Goal: Task Accomplishment & Management: Manage account settings

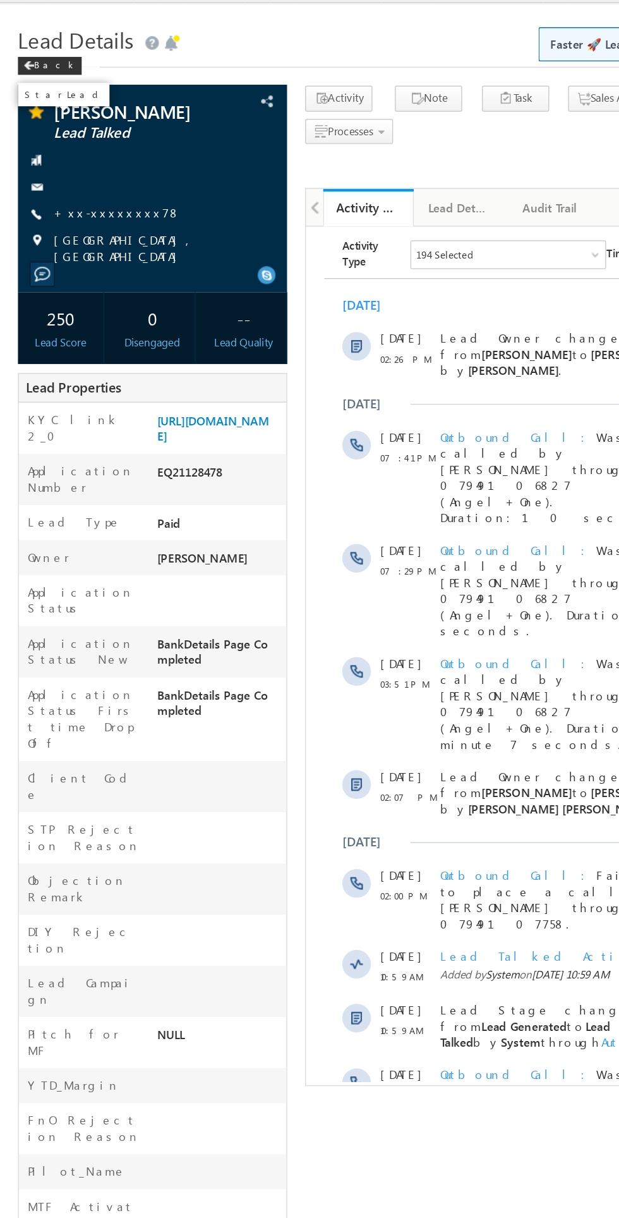
click at [70, 181] on link "+xx-xxxxxxxx78" at bounding box center [82, 177] width 89 height 11
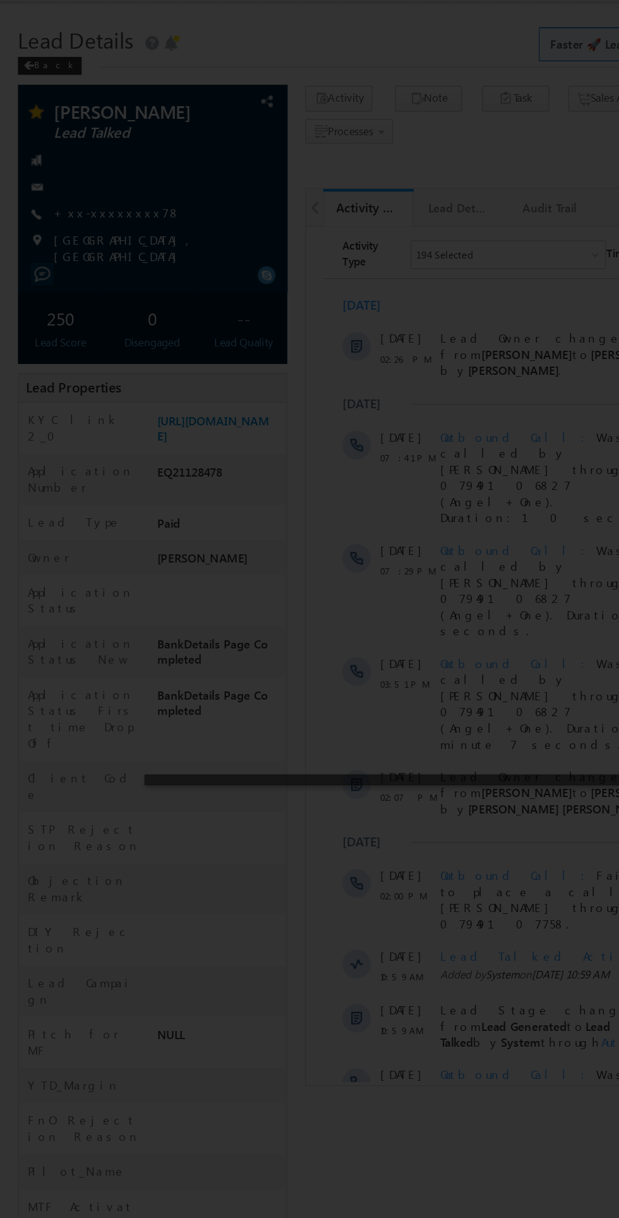
click at [235, 653] on div at bounding box center [309, 609] width 619 height 1218
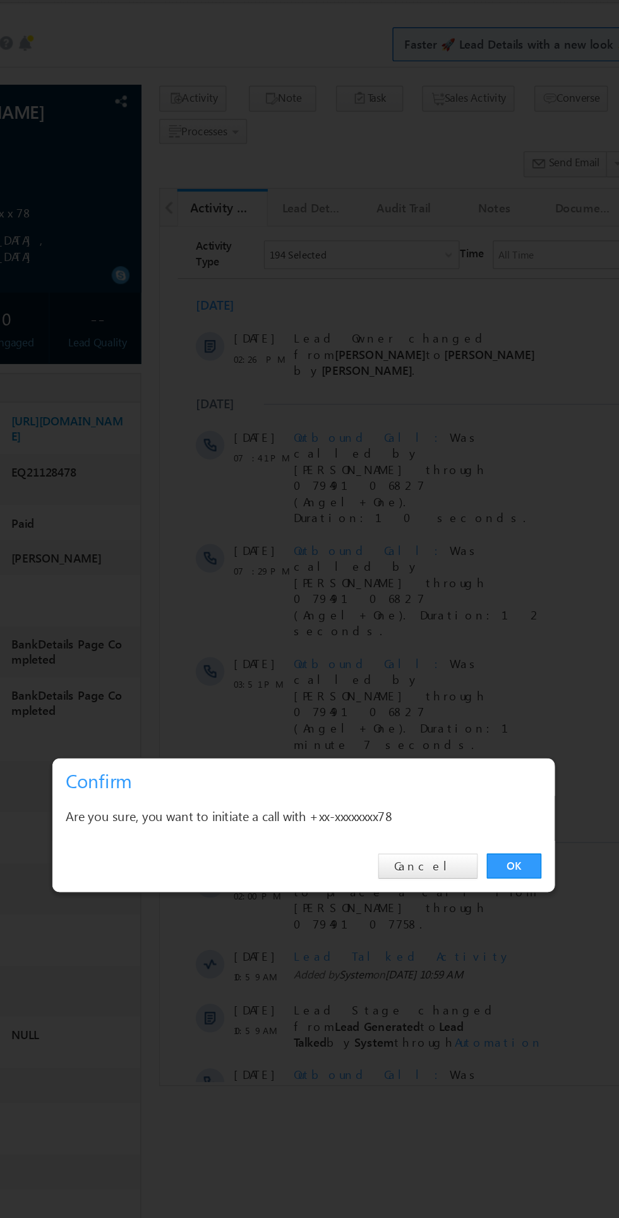
click at [475, 633] on link "OK" at bounding box center [464, 637] width 39 height 18
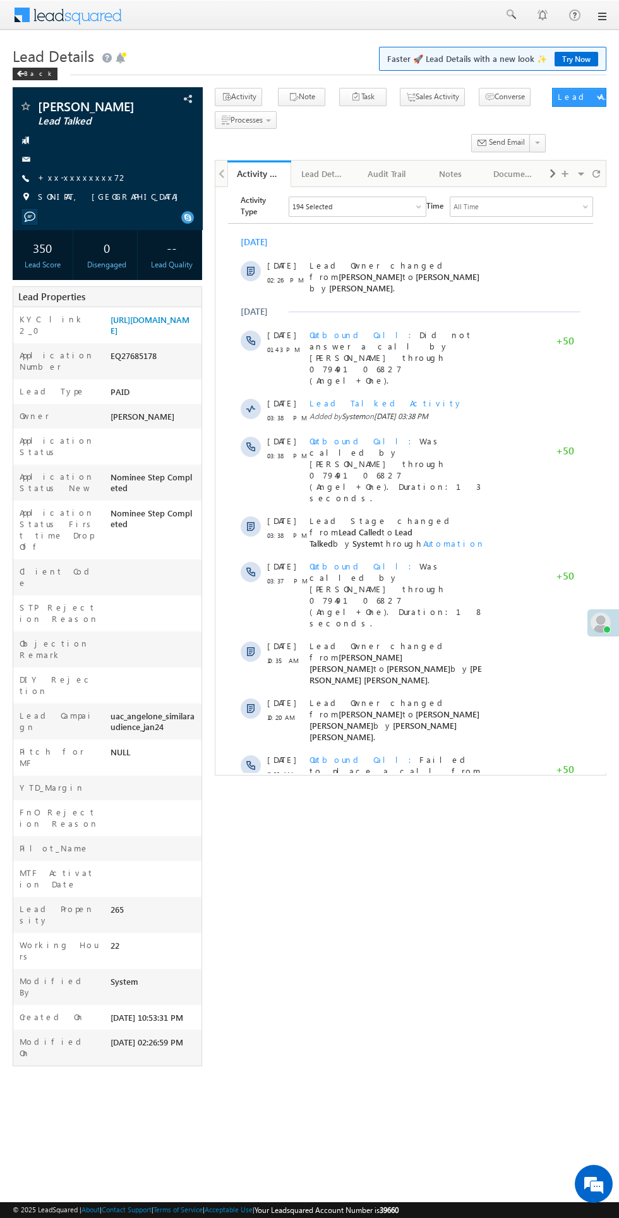
click at [65, 178] on link "+xx-xxxxxxxx72" at bounding box center [83, 177] width 90 height 11
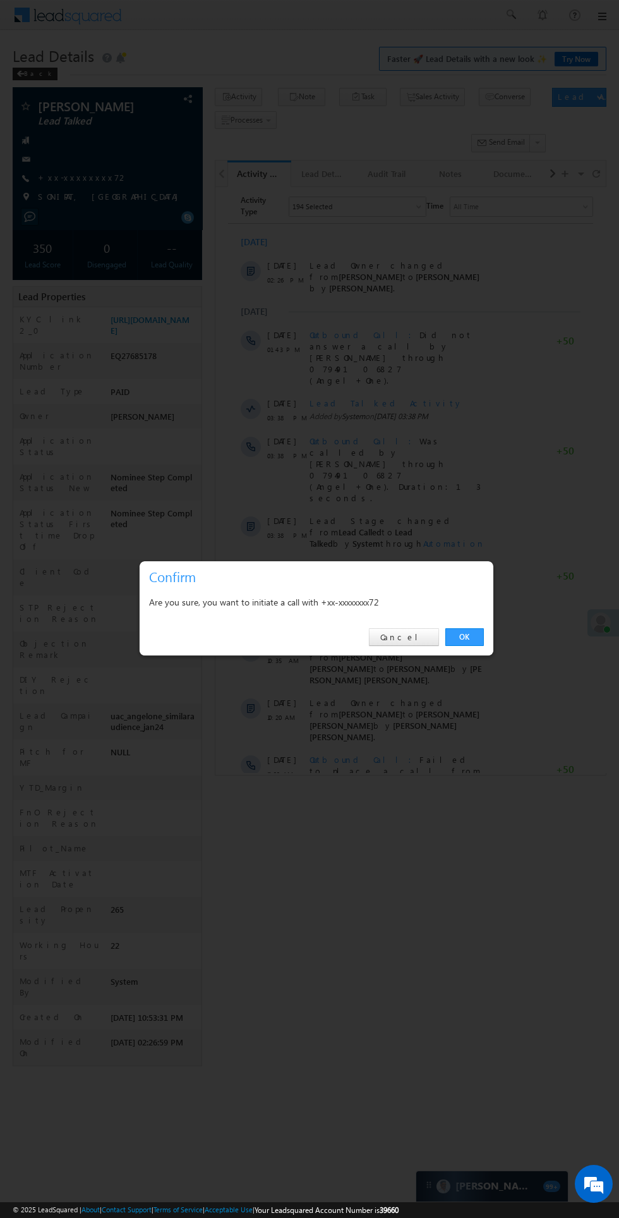
click at [481, 643] on link "OK" at bounding box center [464, 637] width 39 height 18
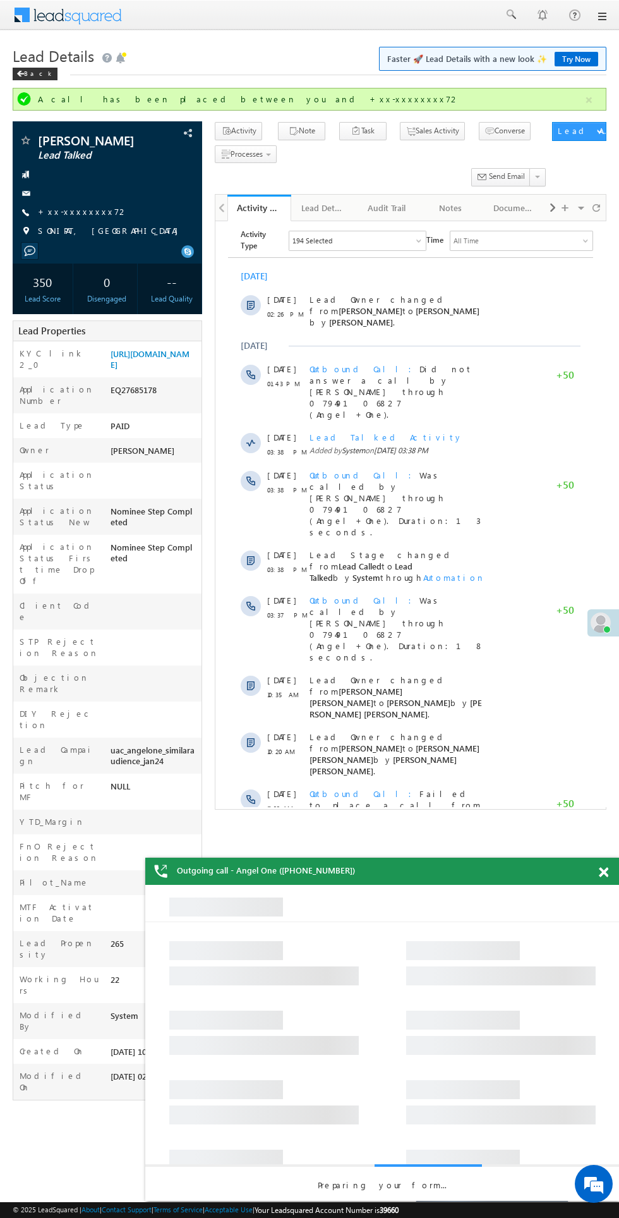
click at [591, 873] on div "Outgoing call - Angel One ([PHONE_NUMBER])" at bounding box center [382, 870] width 474 height 27
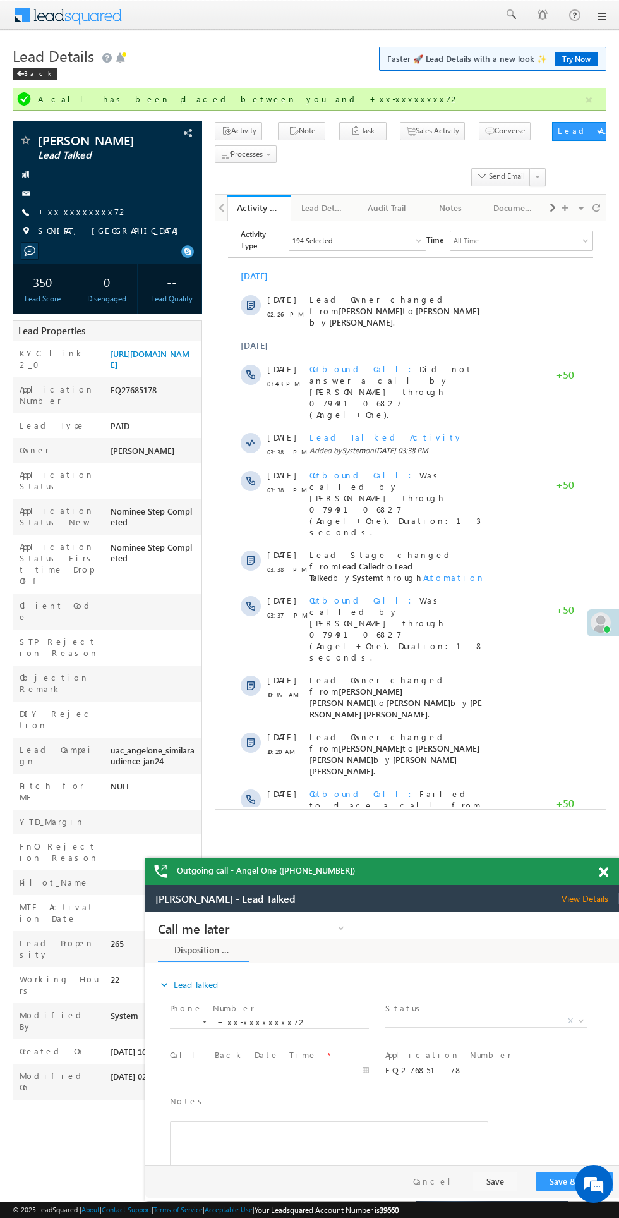
click at [44, 151] on span "Lead Talked" at bounding box center [95, 155] width 115 height 13
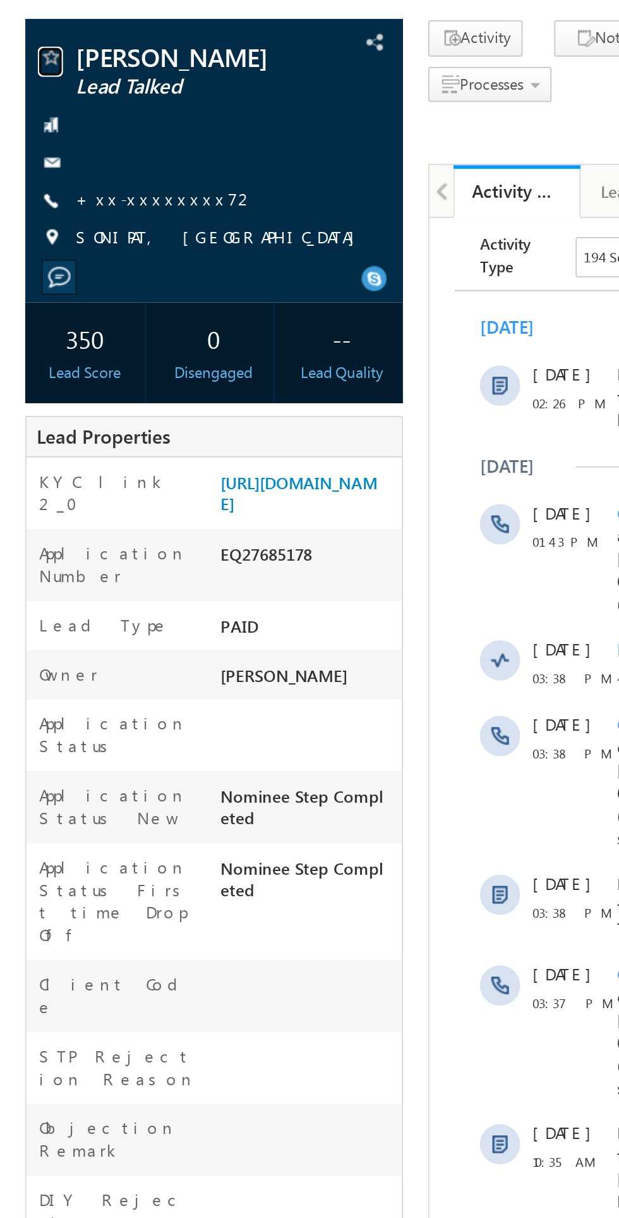
click at [28, 142] on span at bounding box center [25, 141] width 13 height 13
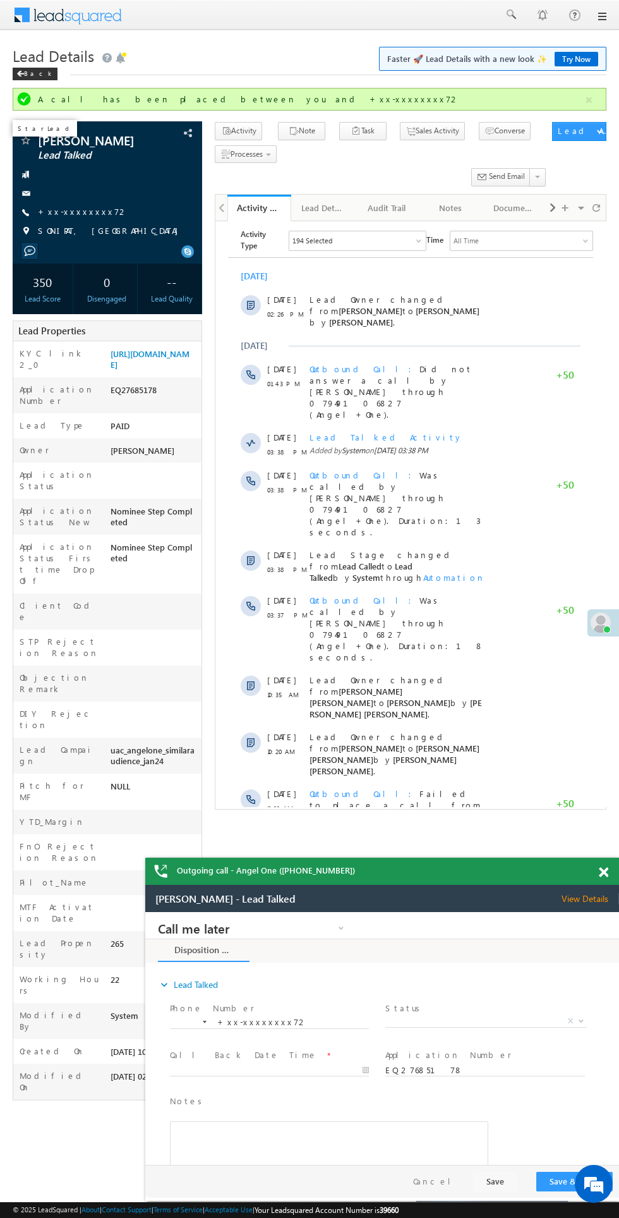
click at [53, 142] on span "Chhotu kumar" at bounding box center [95, 140] width 115 height 13
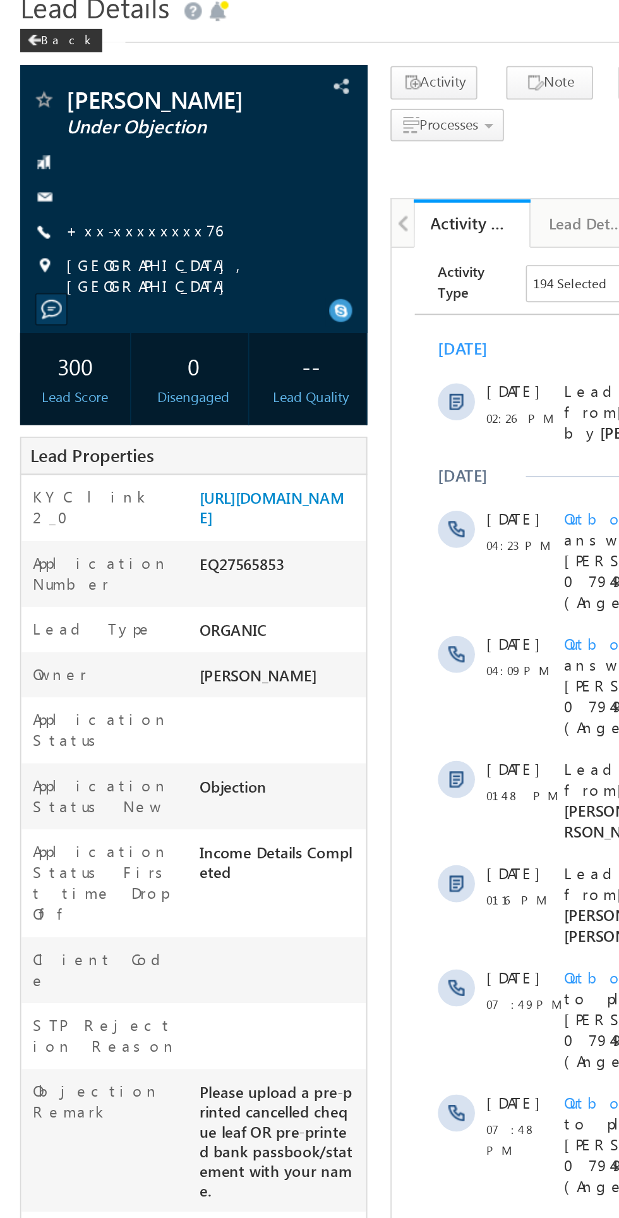
click at [80, 176] on link "+xx-xxxxxxxx76" at bounding box center [80, 177] width 85 height 11
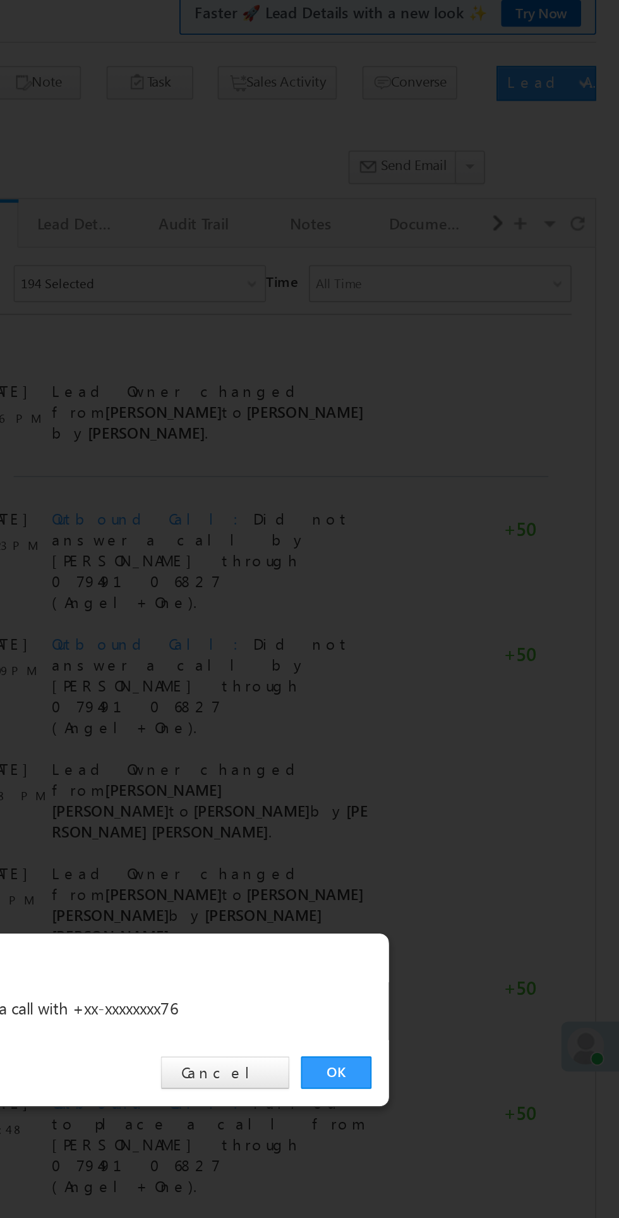
click at [476, 633] on link "OK" at bounding box center [464, 637] width 39 height 18
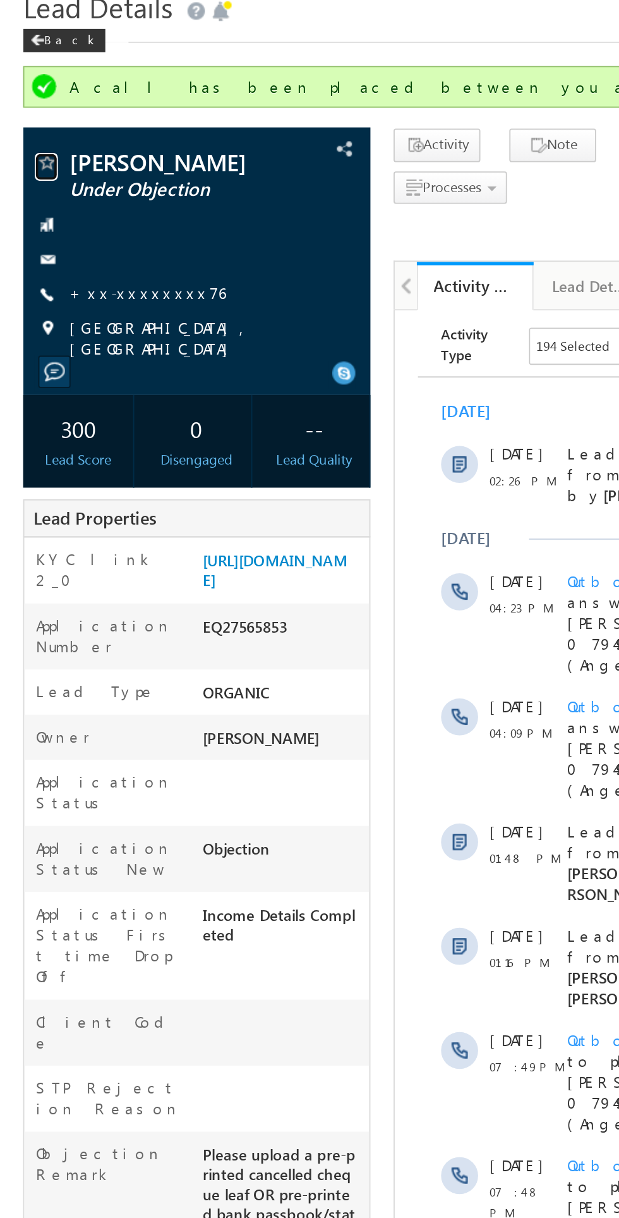
click at [28, 143] on span at bounding box center [25, 141] width 13 height 13
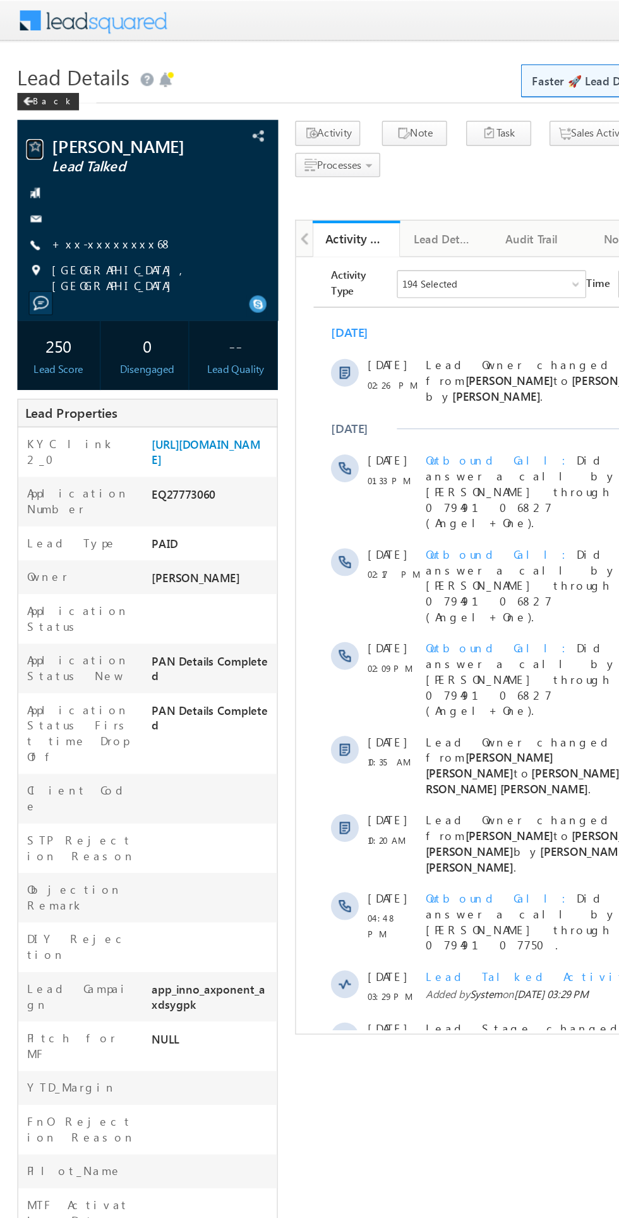
click at [25, 106] on span at bounding box center [25, 107] width 13 height 13
click at [85, 172] on link "+xx-xxxxxxxx68" at bounding box center [82, 177] width 88 height 11
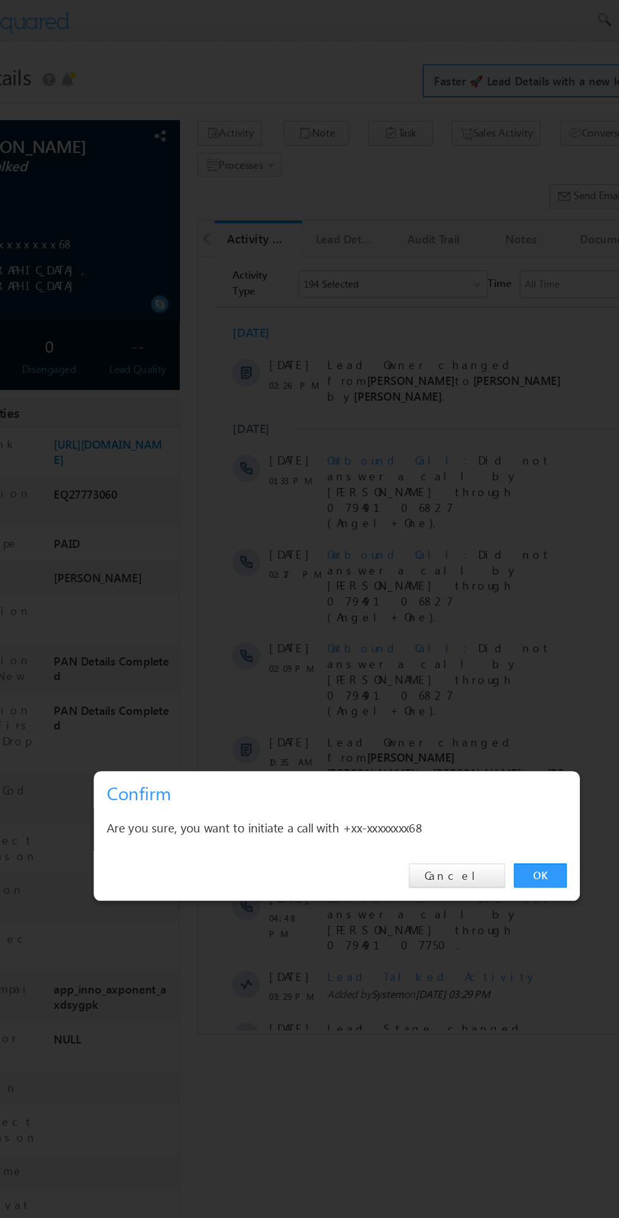
click at [465, 641] on link "OK" at bounding box center [464, 637] width 39 height 18
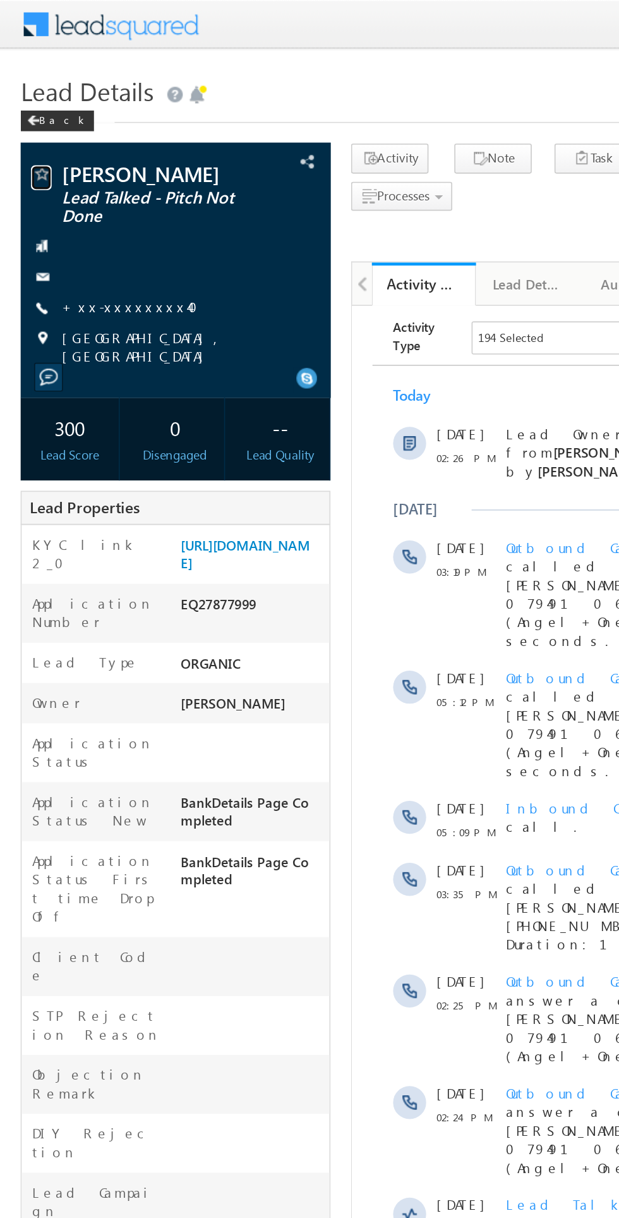
click at [25, 104] on span at bounding box center [25, 107] width 13 height 13
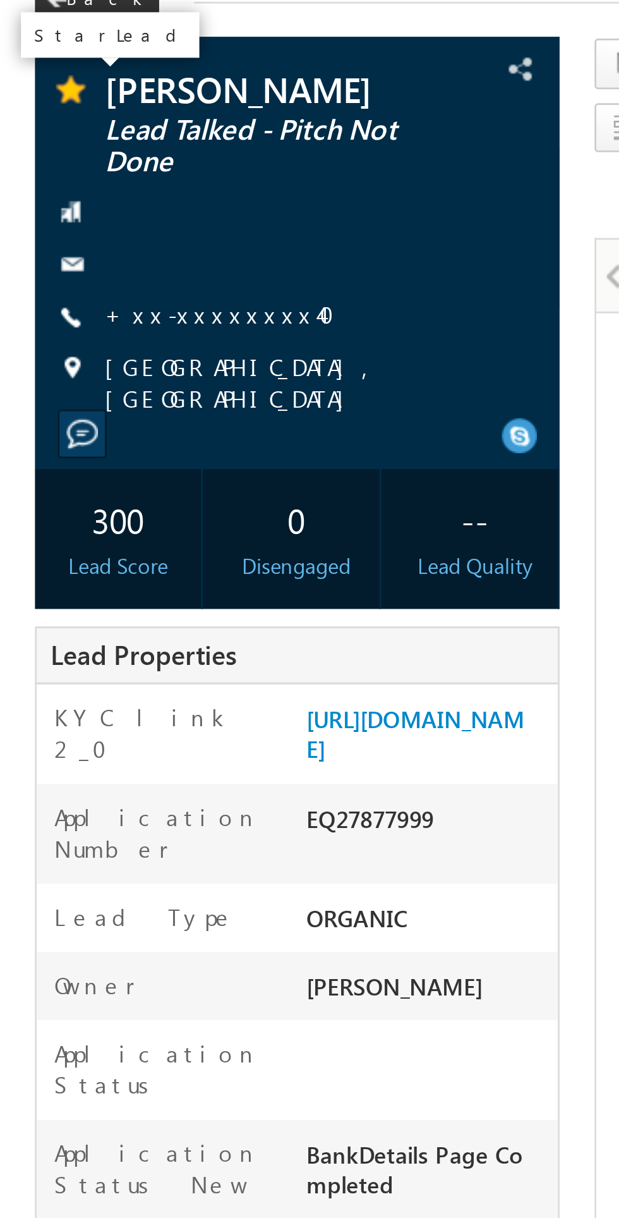
click at [75, 185] on link "+xx-xxxxxxxx40" at bounding box center [83, 187] width 91 height 11
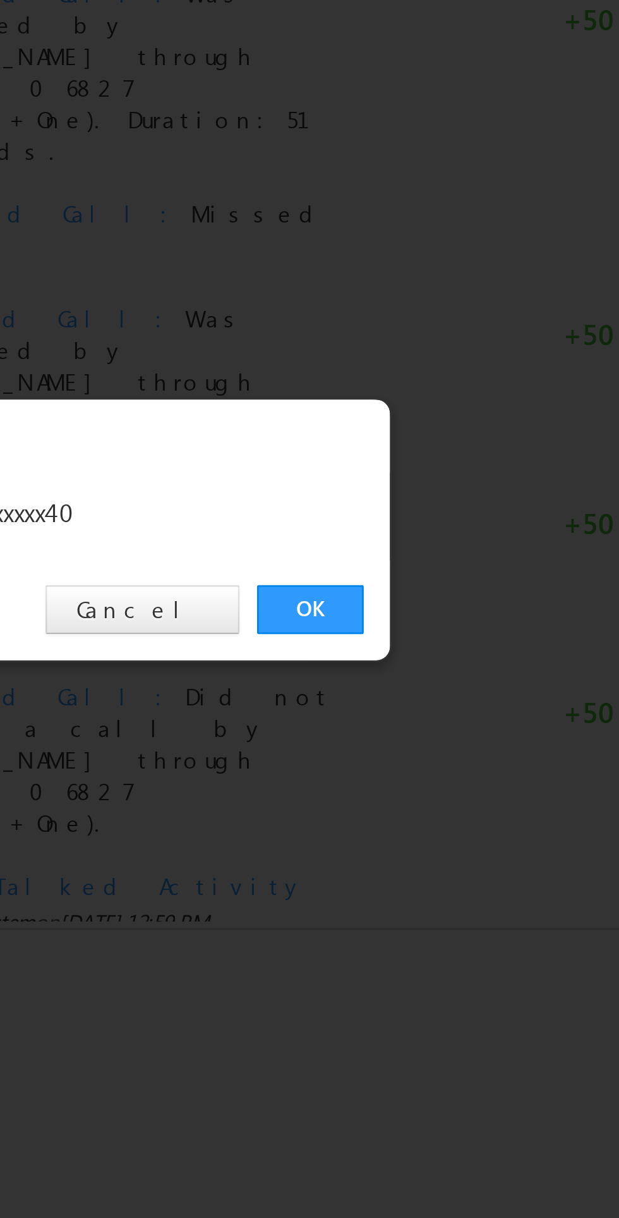
click at [468, 637] on link "OK" at bounding box center [464, 637] width 39 height 18
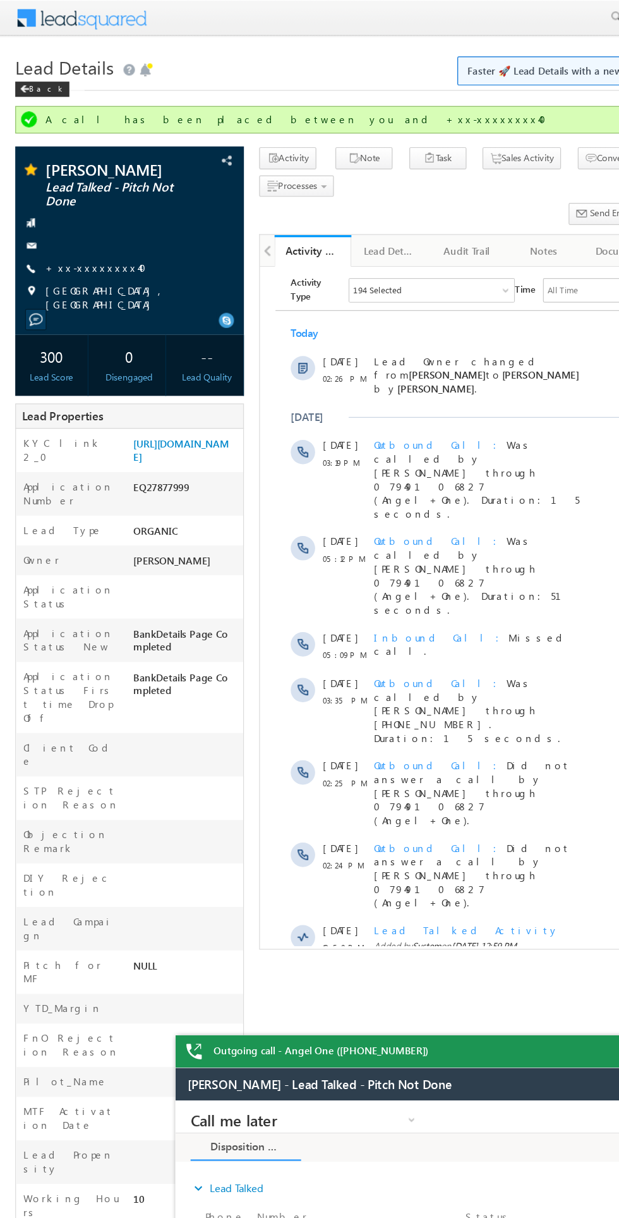
click at [497, 805] on div "RAJ SONI Lead Talked - Pitch Not Done --" at bounding box center [310, 621] width 594 height 998
click at [26, 758] on label "Lead Campaign" at bounding box center [59, 769] width 79 height 23
click at [25, 987] on label "Working Hours" at bounding box center [59, 998] width 79 height 23
click at [427, 949] on span at bounding box center [421, 955] width 11 height 12
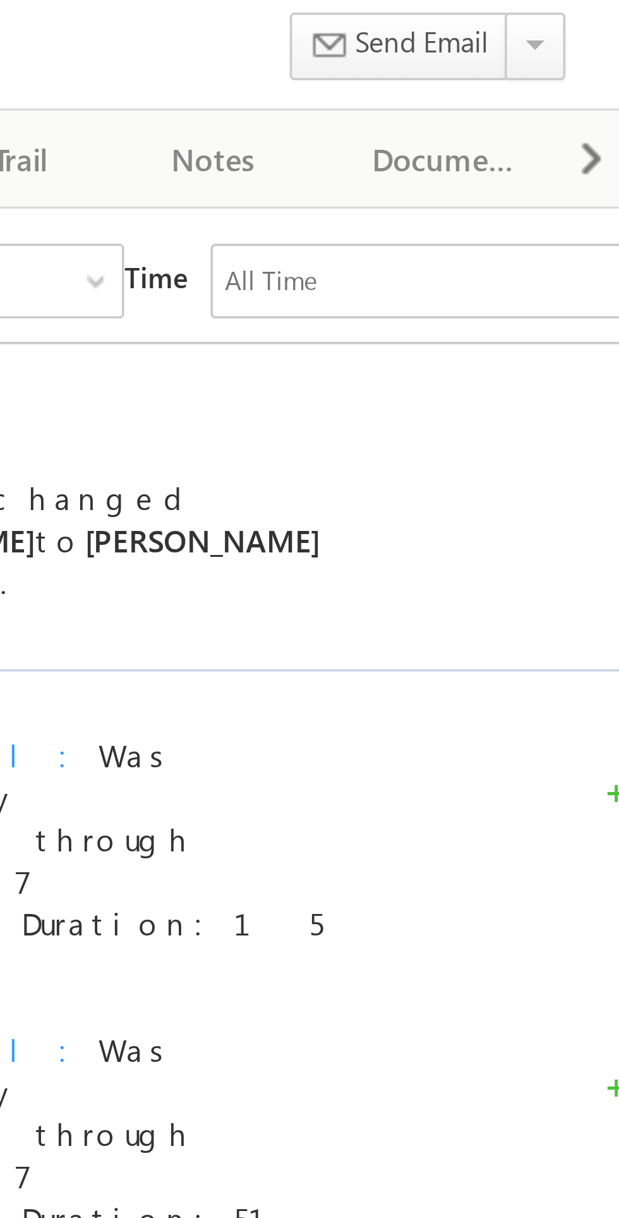
click at [553, 207] on span at bounding box center [553, 208] width 8 height 23
click at [553, 208] on span at bounding box center [553, 208] width 8 height 23
click at [452, 212] on div "New Referral Leads" at bounding box center [451, 207] width 42 height 15
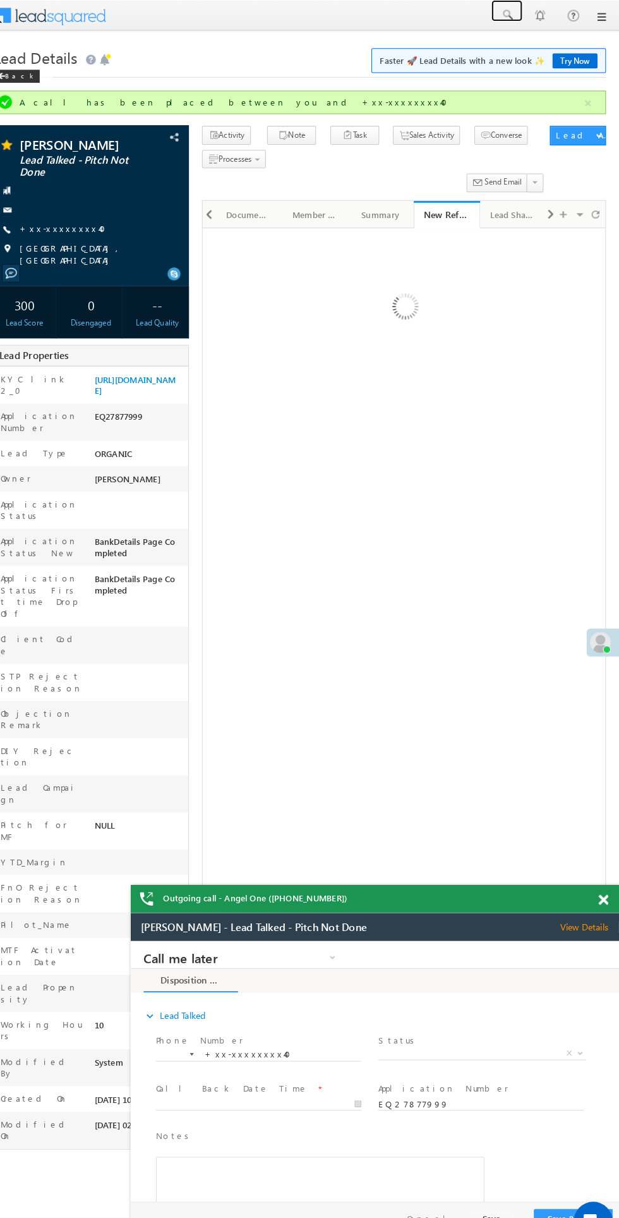
click at [515, 12] on span at bounding box center [510, 14] width 13 height 13
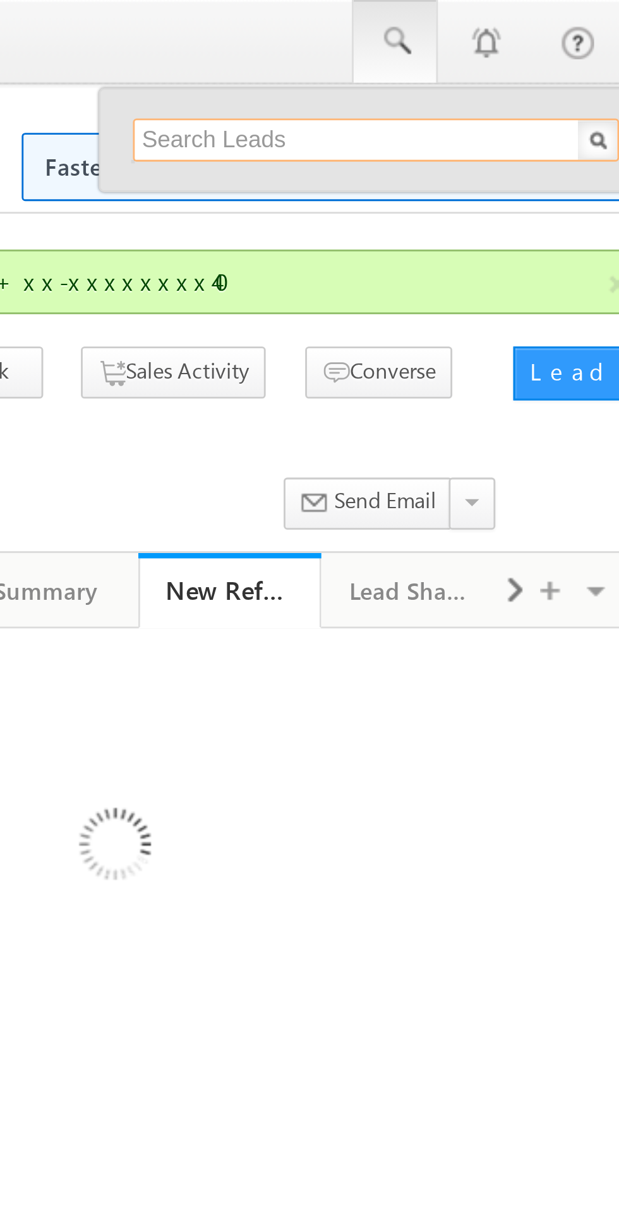
paste input "9365843134"
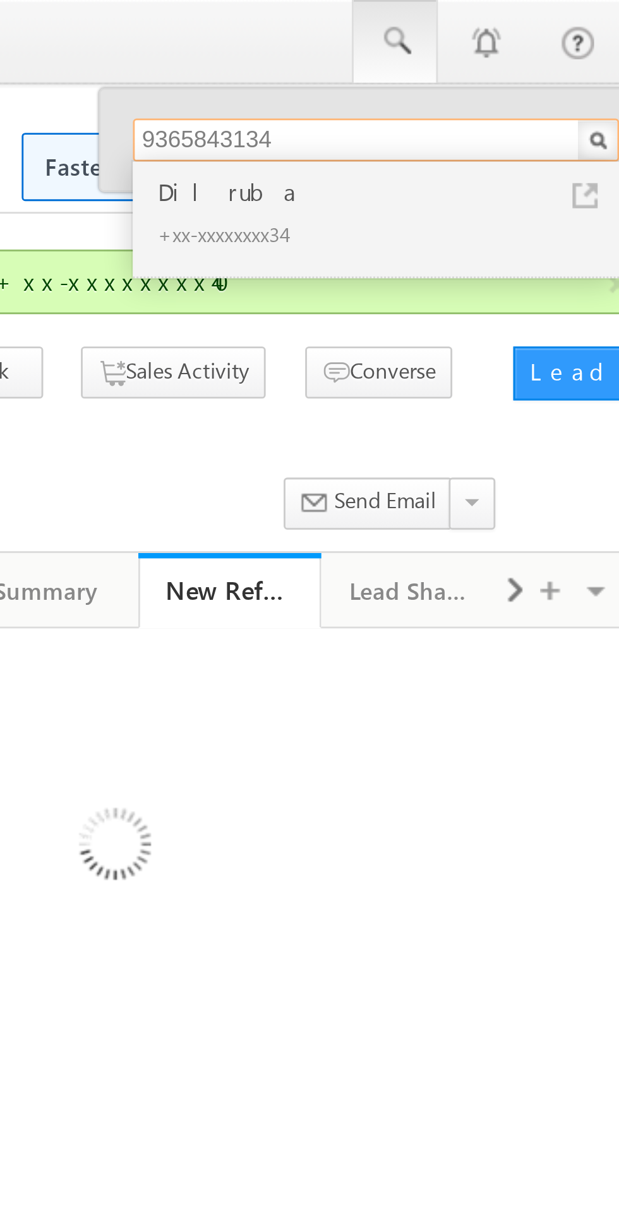
type input "9365843134"
click at [449, 72] on div "Dilruba" at bounding box center [509, 68] width 169 height 14
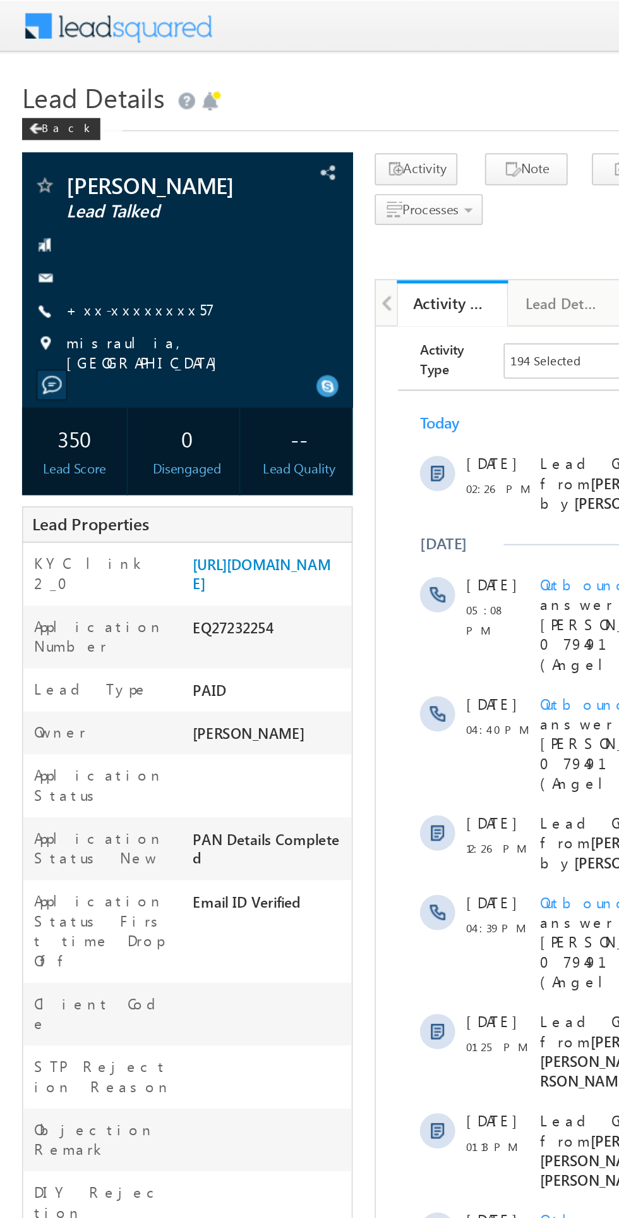
click at [77, 178] on link "+xx-xxxxxxxx57" at bounding box center [80, 177] width 85 height 11
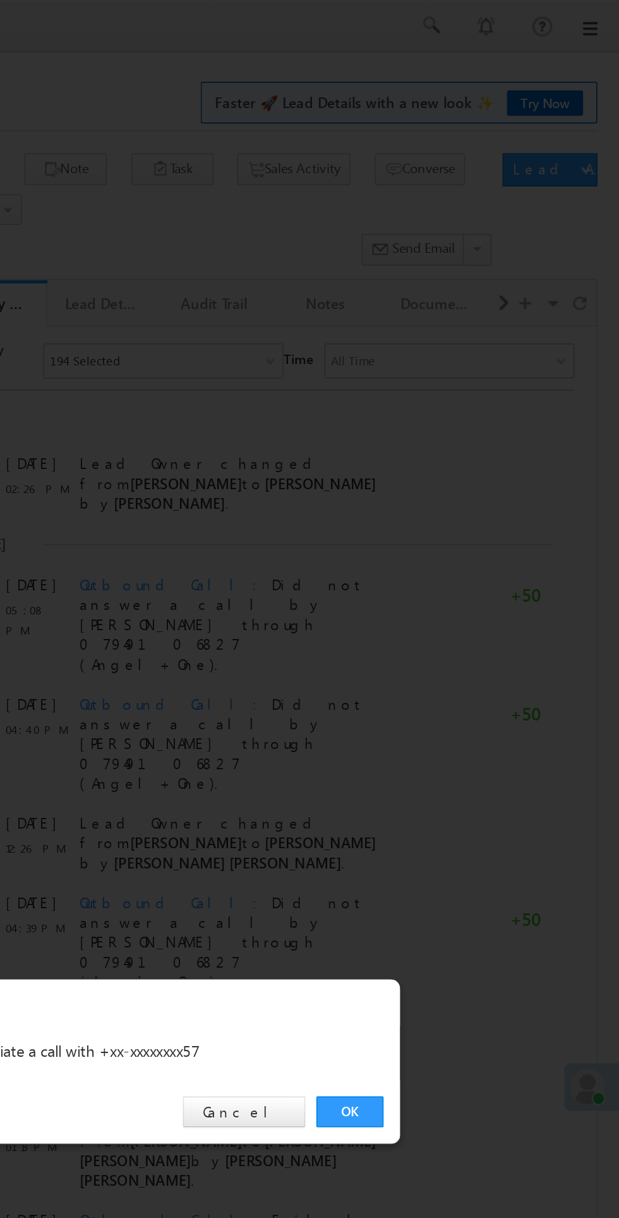
click at [464, 637] on link "OK" at bounding box center [464, 637] width 39 height 18
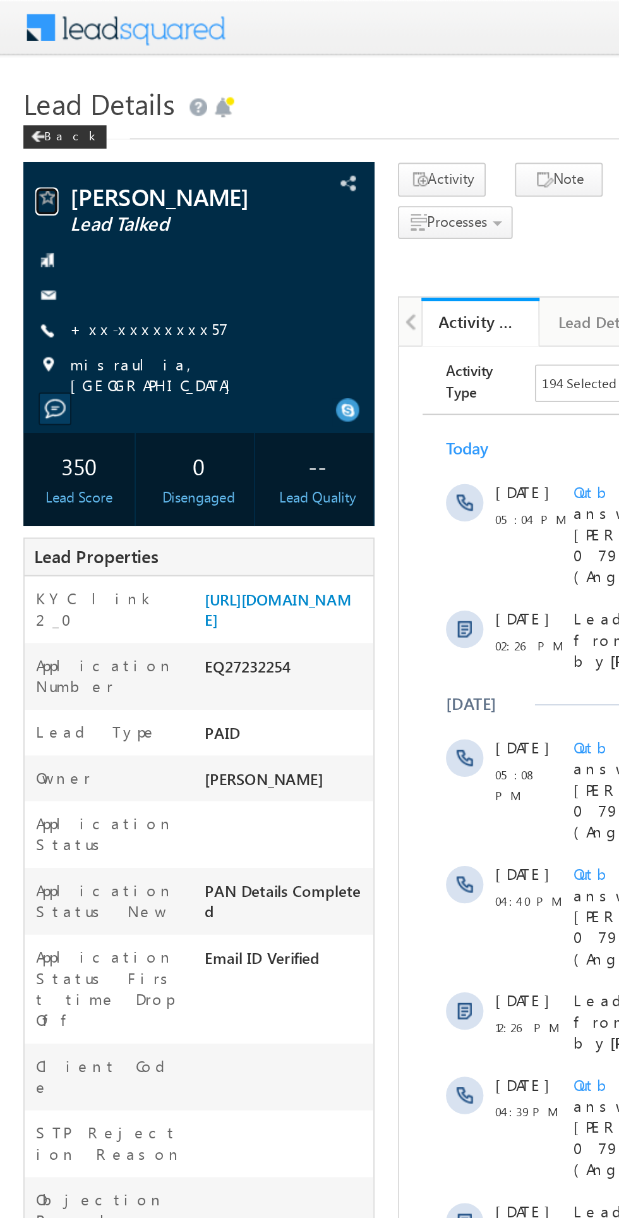
click at [28, 108] on span at bounding box center [25, 107] width 13 height 13
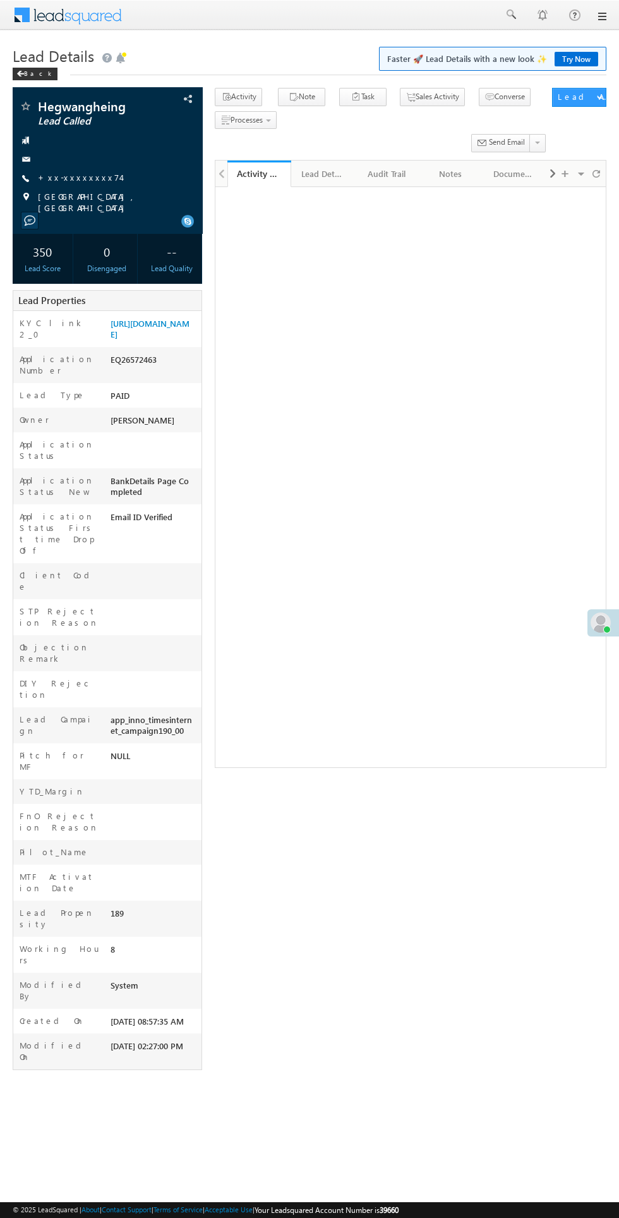
click at [88, 177] on link "+xx-xxxxxxxx74" at bounding box center [79, 177] width 83 height 11
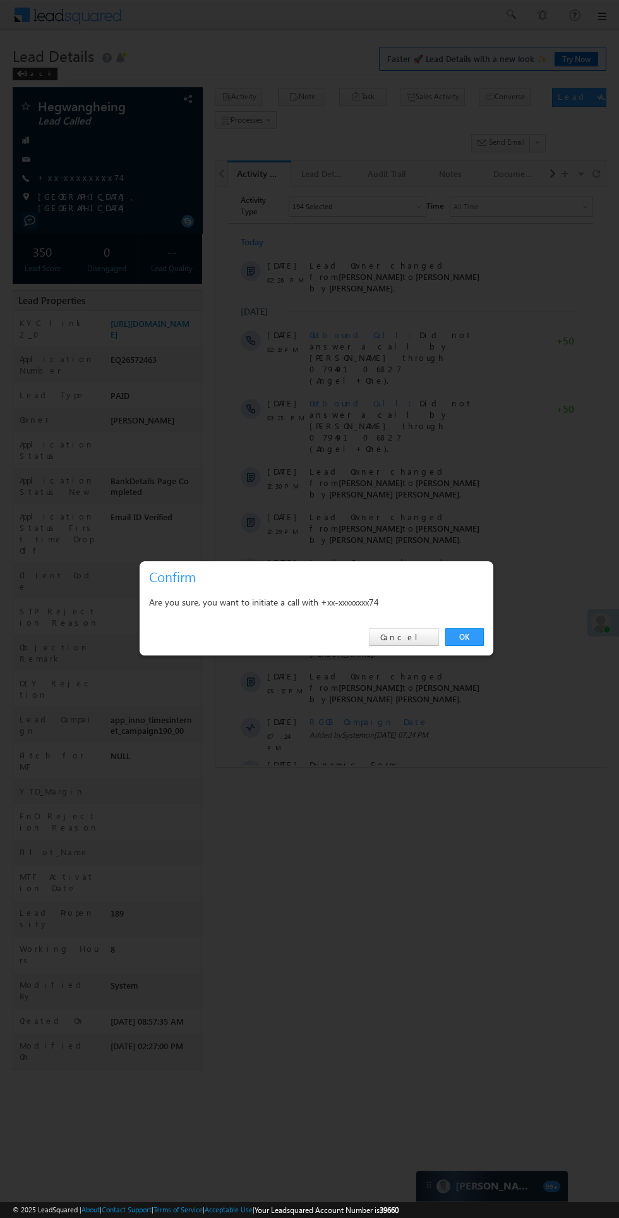
click at [485, 671] on div at bounding box center [309, 609] width 619 height 1218
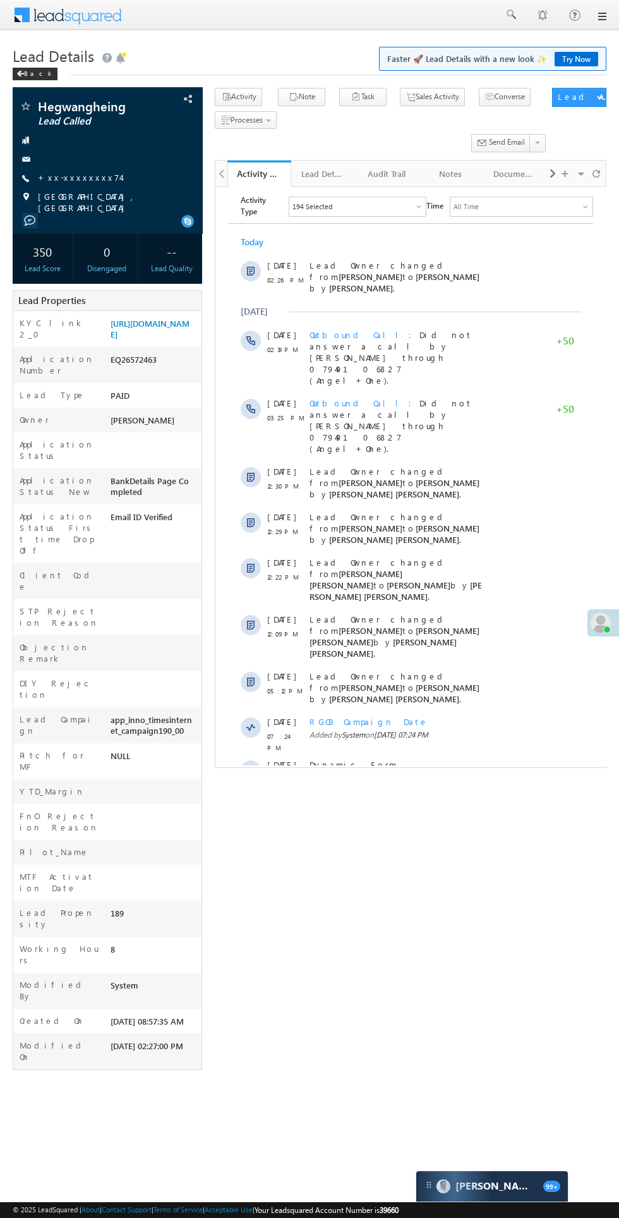
click at [478, 715] on div "RGCB Campaign Date" at bounding box center [398, 720] width 176 height 11
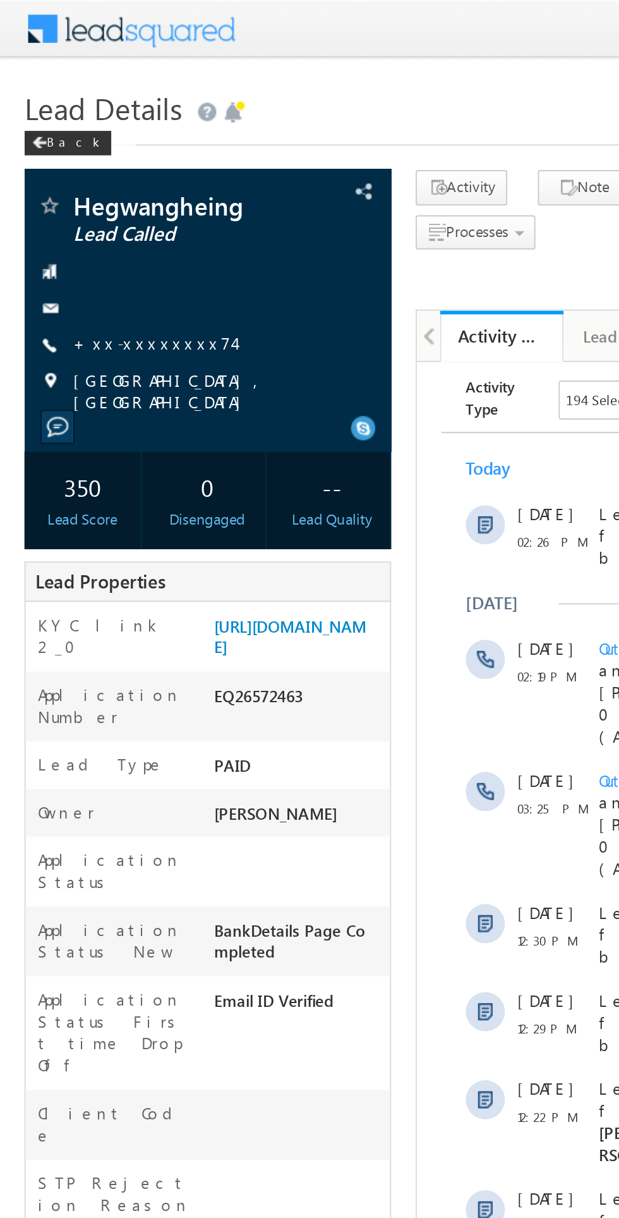
click at [86, 178] on link "+xx-xxxxxxxx74" at bounding box center [79, 177] width 83 height 11
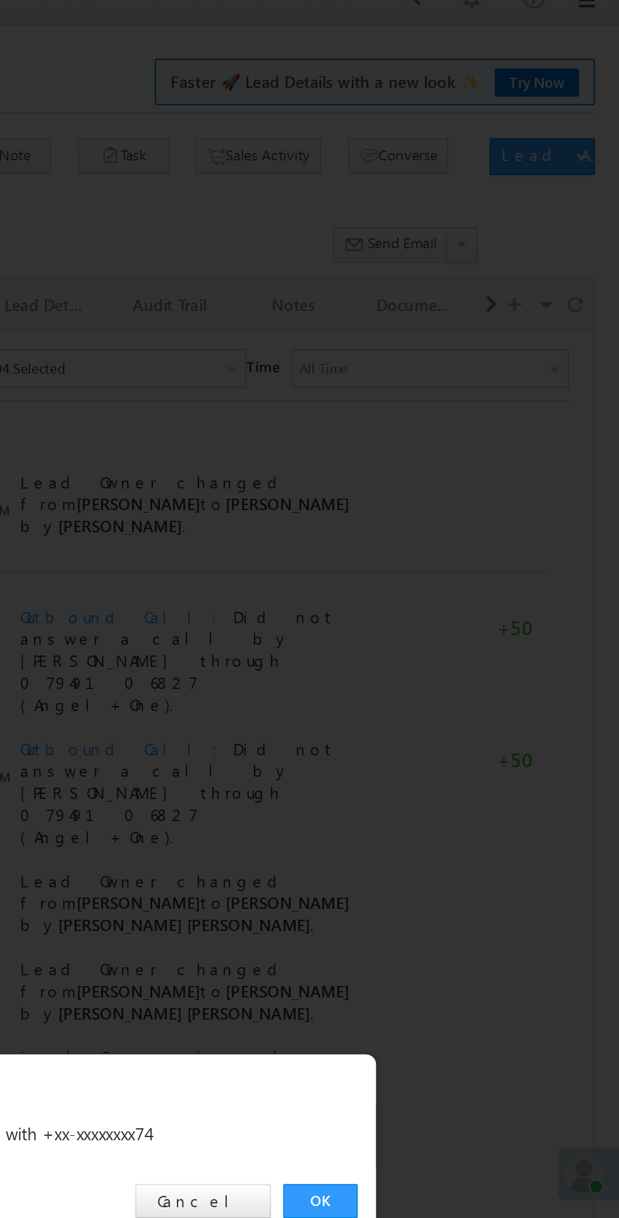
click at [464, 636] on link "OK" at bounding box center [464, 637] width 39 height 18
